Goal: Complete application form

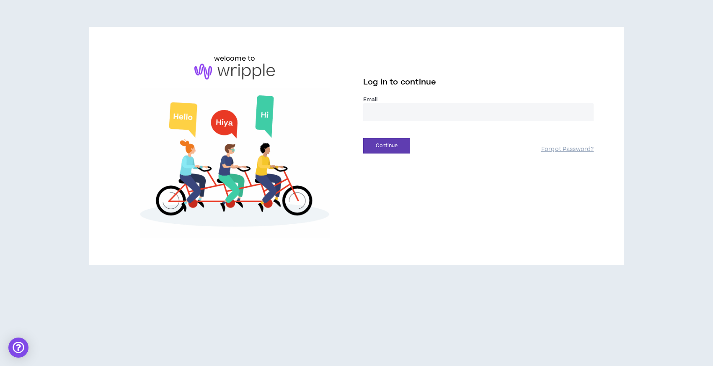
type input "**********"
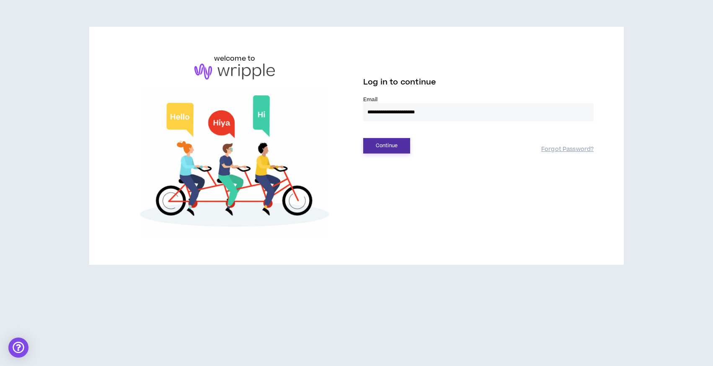
click at [388, 149] on button "Continue" at bounding box center [386, 145] width 47 height 15
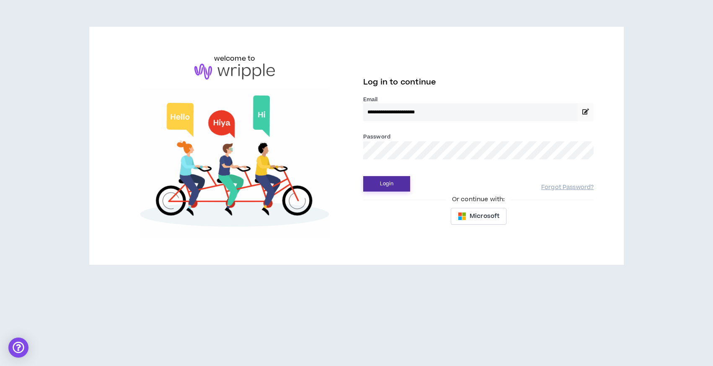
click at [395, 188] on button "Login" at bounding box center [386, 183] width 47 height 15
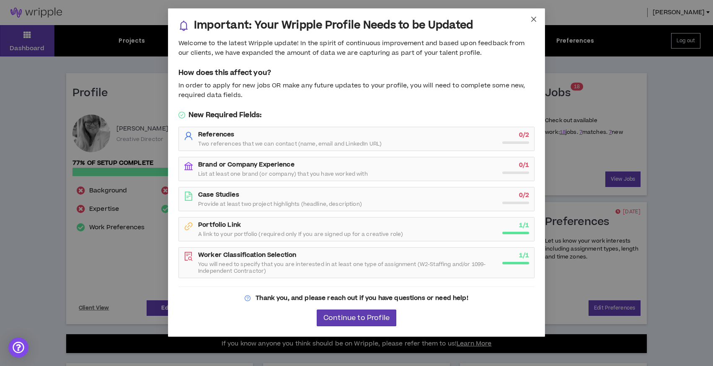
click at [533, 19] on icon "close" at bounding box center [533, 19] width 5 height 5
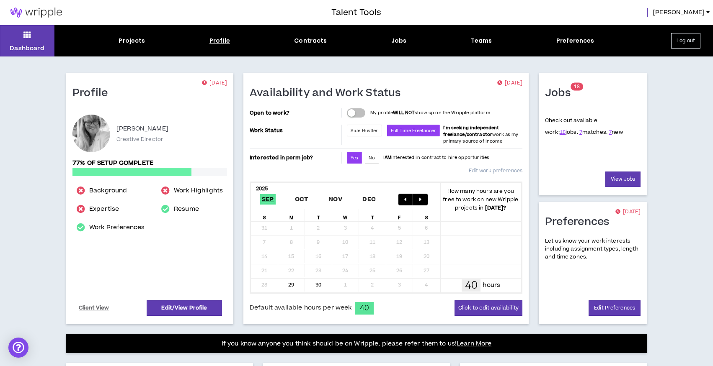
click at [218, 41] on div "Profile" at bounding box center [219, 40] width 21 height 9
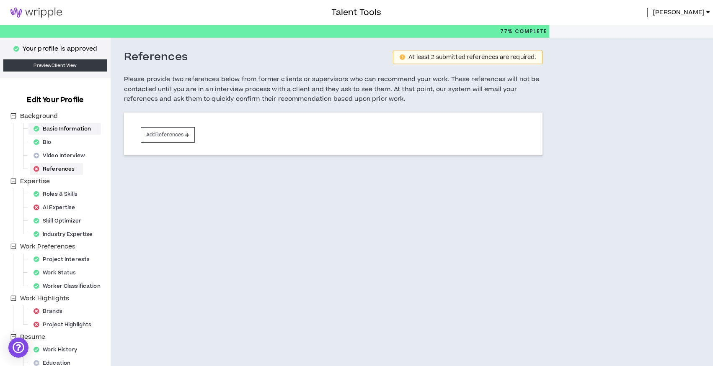
click at [62, 128] on div "Basic Information" at bounding box center [64, 129] width 69 height 12
select select "*"
select select "US"
select select "*******"
select select "*"
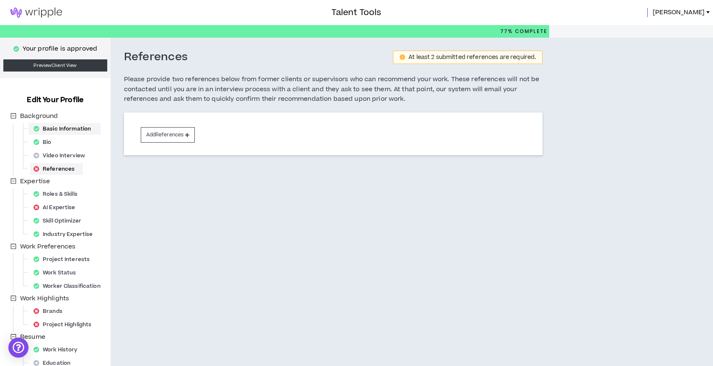
select select "**********"
select select "*****"
select select "**********"
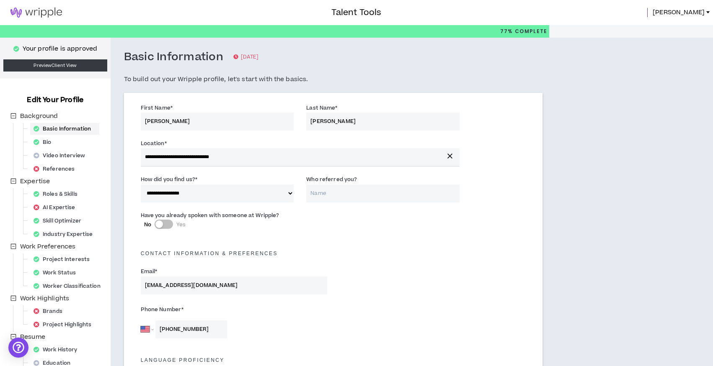
drag, startPoint x: 347, startPoint y: 121, endPoint x: 336, endPoint y: 122, distance: 10.5
drag, startPoint x: 330, startPoint y: 121, endPoint x: 380, endPoint y: 123, distance: 49.9
click at [380, 122] on input "[PERSON_NAME]" at bounding box center [382, 122] width 153 height 18
type input "[PERSON_NAME]"
click at [500, 142] on div "**********" at bounding box center [333, 155] width 398 height 36
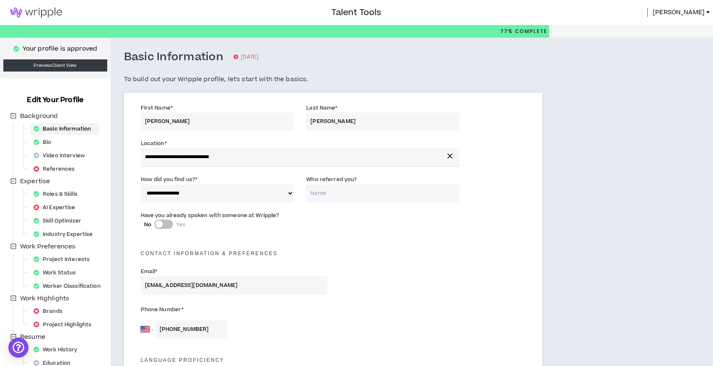
click at [345, 234] on div "Have you already spoken with someone at Wripple? No Yes" at bounding box center [333, 223] width 398 height 29
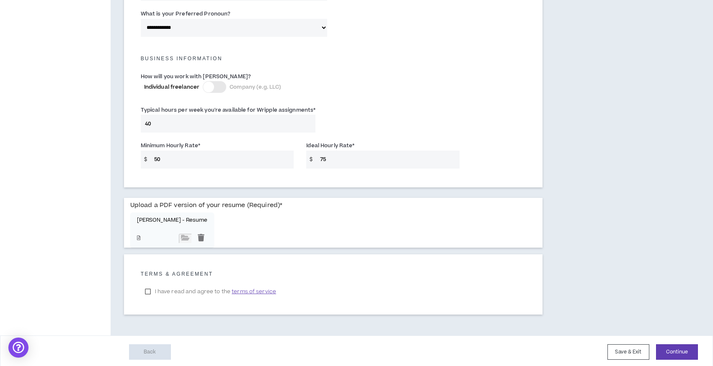
scroll to position [548, 0]
click at [181, 236] on input "file" at bounding box center [185, 239] width 13 height 9
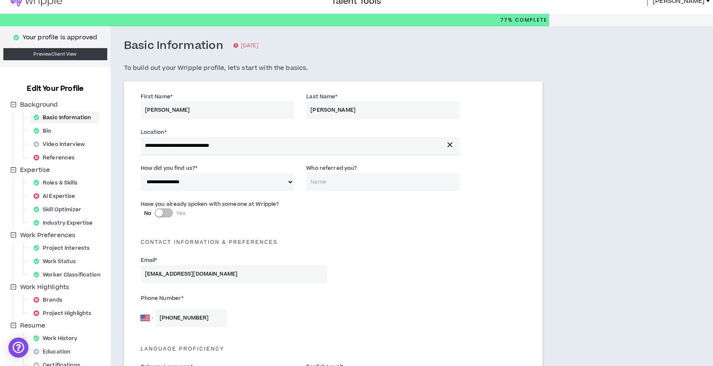
scroll to position [26, 0]
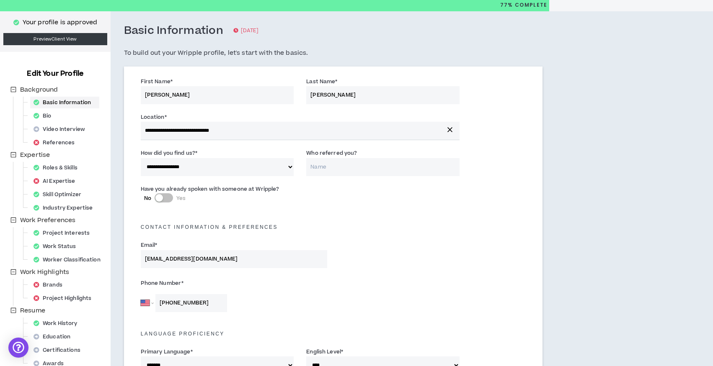
click at [157, 196] on div "button" at bounding box center [159, 198] width 8 height 8
type input "[PERSON_NAME]"
click at [485, 262] on div "Email * [EMAIL_ADDRESS][DOMAIN_NAME]" at bounding box center [333, 257] width 398 height 36
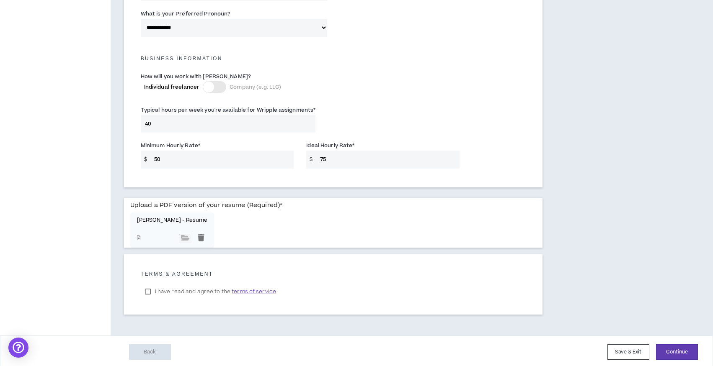
scroll to position [548, 0]
click at [673, 349] on button "Continue" at bounding box center [677, 352] width 42 height 15
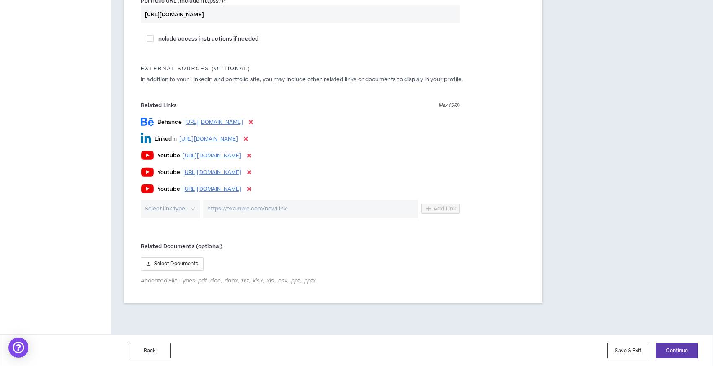
scroll to position [478, 0]
click at [150, 354] on button "Back" at bounding box center [150, 351] width 42 height 15
select select "*"
select select "US"
select select "*******"
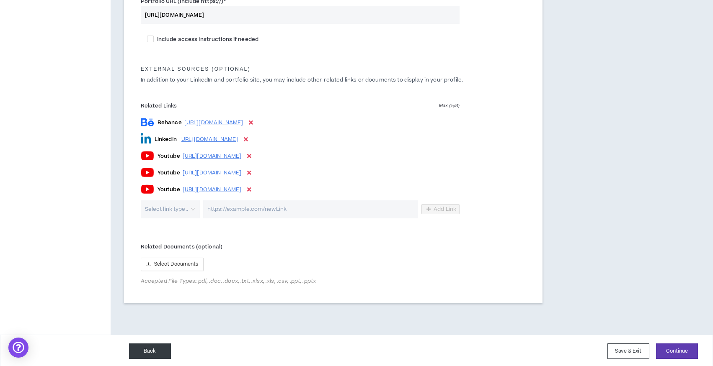
select select "*"
select select "**********"
select select "*****"
select select "**********"
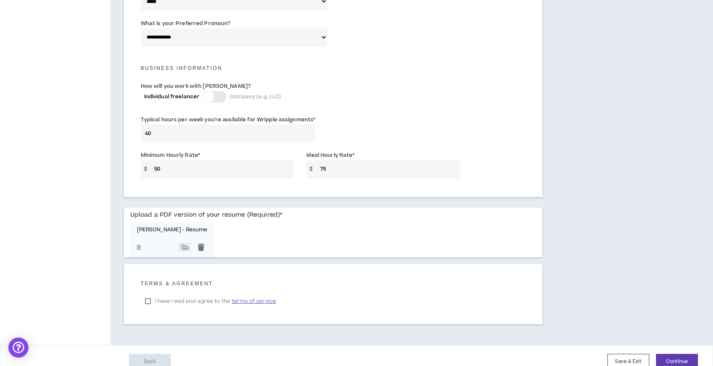
scroll to position [541, 0]
drag, startPoint x: 172, startPoint y: 164, endPoint x: 151, endPoint y: 166, distance: 20.6
click at [151, 166] on input "50" at bounding box center [222, 168] width 144 height 18
type input "80"
click at [371, 159] on input "75" at bounding box center [388, 168] width 144 height 18
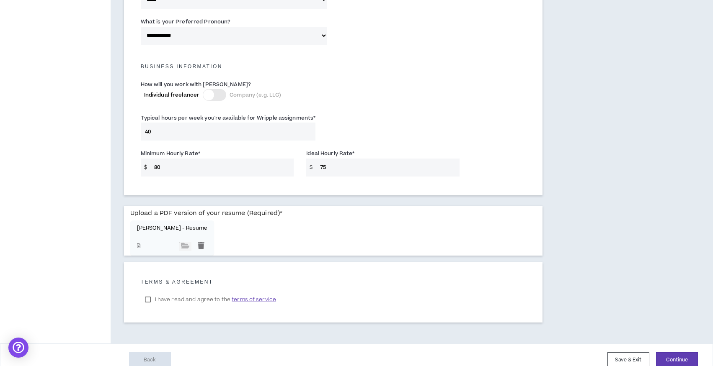
drag, startPoint x: 364, startPoint y: 168, endPoint x: 315, endPoint y: 155, distance: 51.3
click at [315, 155] on div "Ideal Hourly Rate * $ 75" at bounding box center [382, 162] width 153 height 27
type input "120"
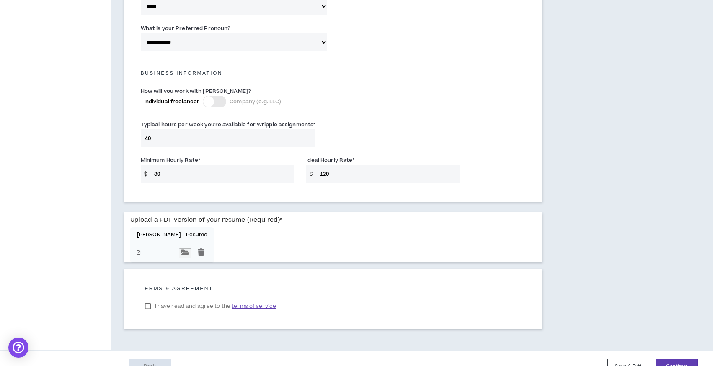
scroll to position [534, 0]
click at [163, 235] on p "[PERSON_NAME] - Resume" at bounding box center [172, 235] width 71 height 6
click at [184, 251] on input "file" at bounding box center [185, 253] width 13 height 9
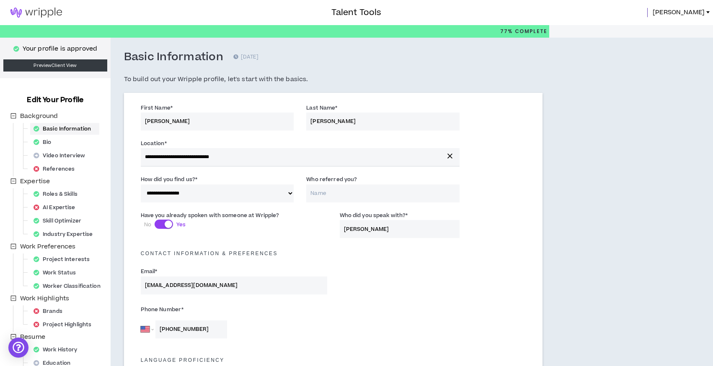
scroll to position [0, 0]
click at [40, 143] on div "Bio" at bounding box center [45, 143] width 30 height 12
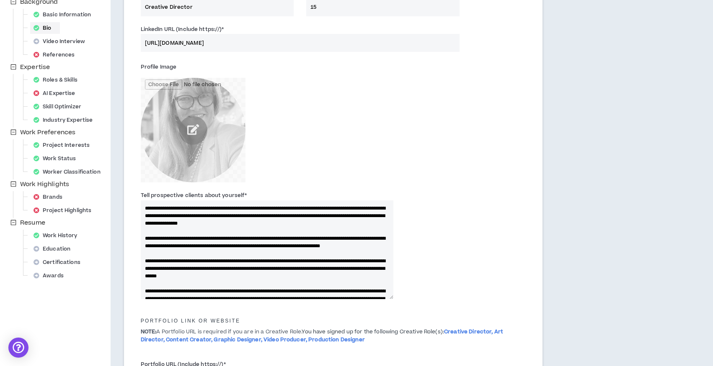
click at [239, 235] on textarea "Tell prospective clients about yourself *" at bounding box center [267, 250] width 253 height 99
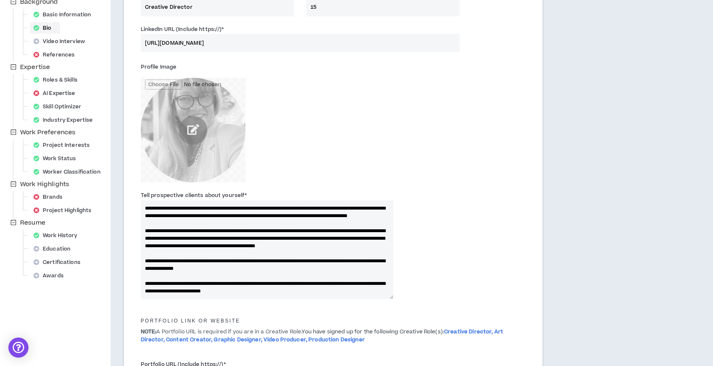
scroll to position [166, 0]
click at [56, 234] on div "Work History" at bounding box center [58, 236] width 56 height 12
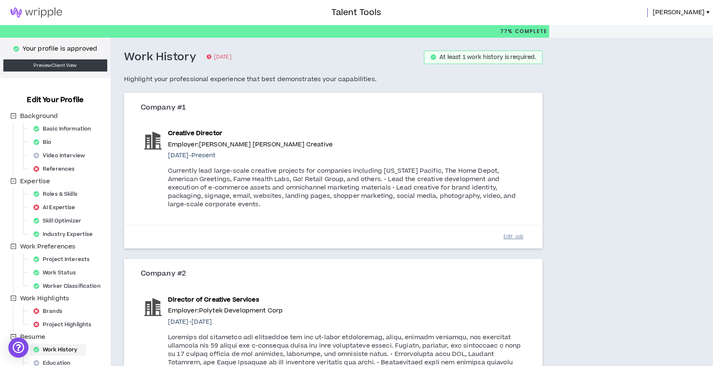
click at [510, 239] on button "Edit Job" at bounding box center [513, 237] width 42 height 15
select select "*"
select select "****"
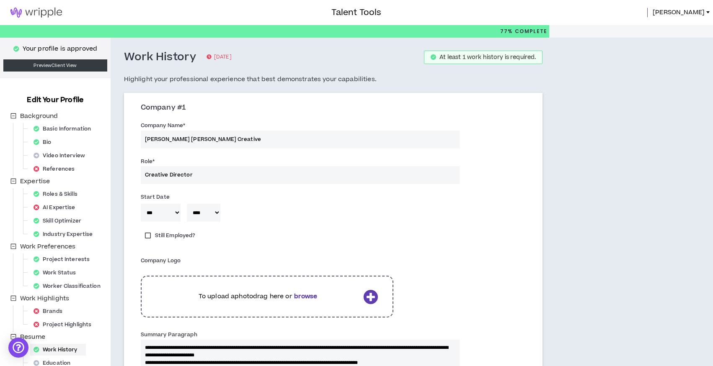
drag, startPoint x: 173, startPoint y: 139, endPoint x: 205, endPoint y: 140, distance: 31.5
click at [205, 139] on input "[PERSON_NAME] [PERSON_NAME] Creative" at bounding box center [300, 140] width 319 height 18
type input "[PERSON_NAME] Creative"
click at [315, 232] on div "Still Employed?" at bounding box center [333, 240] width 398 height 24
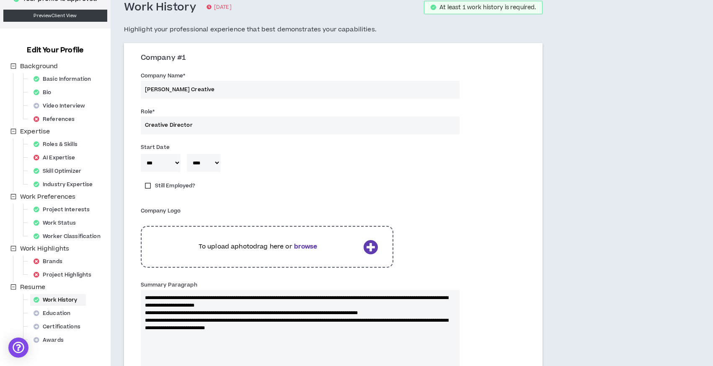
scroll to position [51, 0]
